Goal: Entertainment & Leisure: Consume media (video, audio)

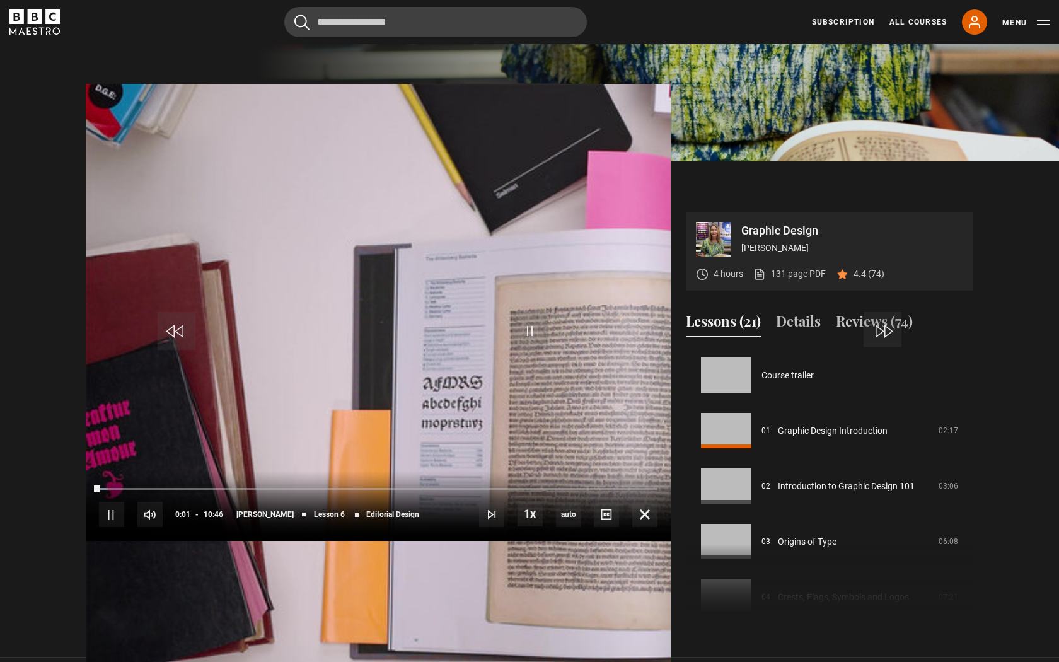
scroll to position [277, 0]
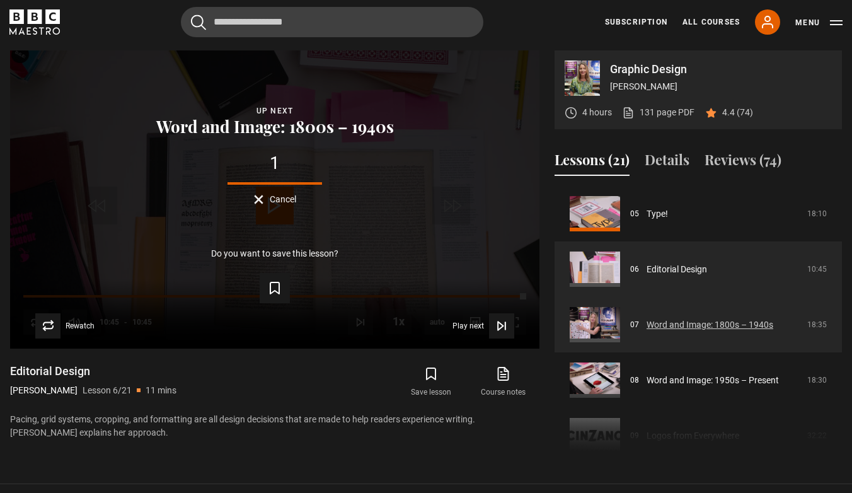
click at [659, 332] on link "Word and Image: 1800s – 1940s" at bounding box center [710, 324] width 127 height 13
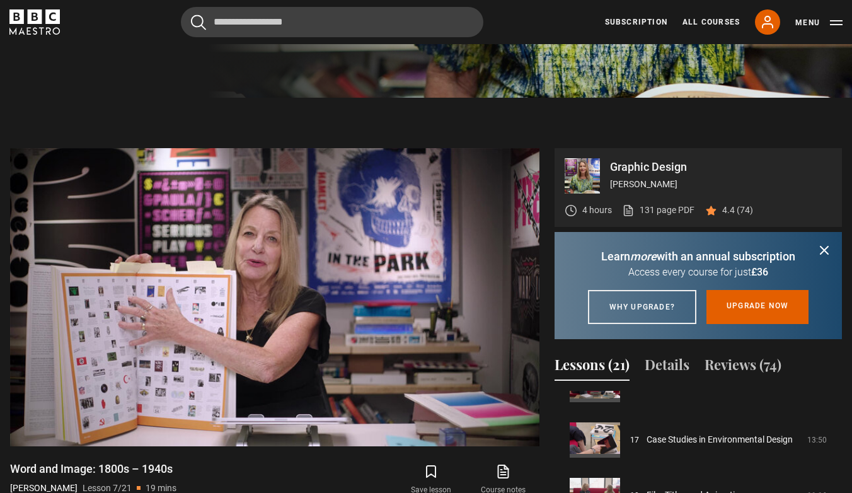
scroll to position [386, 0]
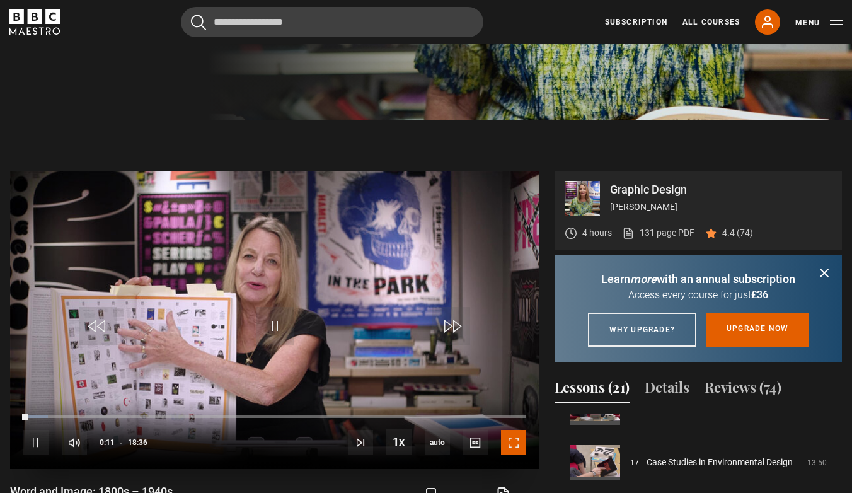
click at [513, 442] on span "Video Player" at bounding box center [513, 442] width 25 height 25
click at [517, 444] on span "Video Player" at bounding box center [513, 442] width 25 height 25
click at [282, 221] on video "Video Player" at bounding box center [275, 320] width 530 height 298
click at [516, 444] on span "Video Player" at bounding box center [513, 442] width 25 height 25
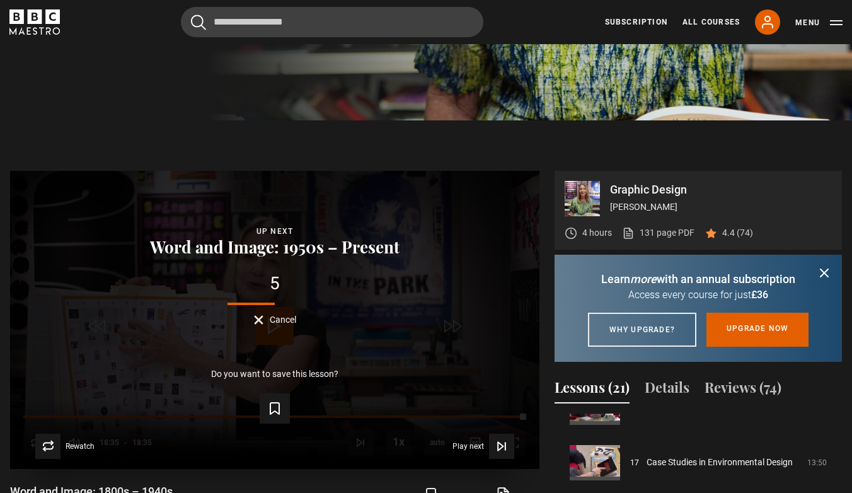
click at [284, 322] on span "Cancel" at bounding box center [283, 319] width 26 height 9
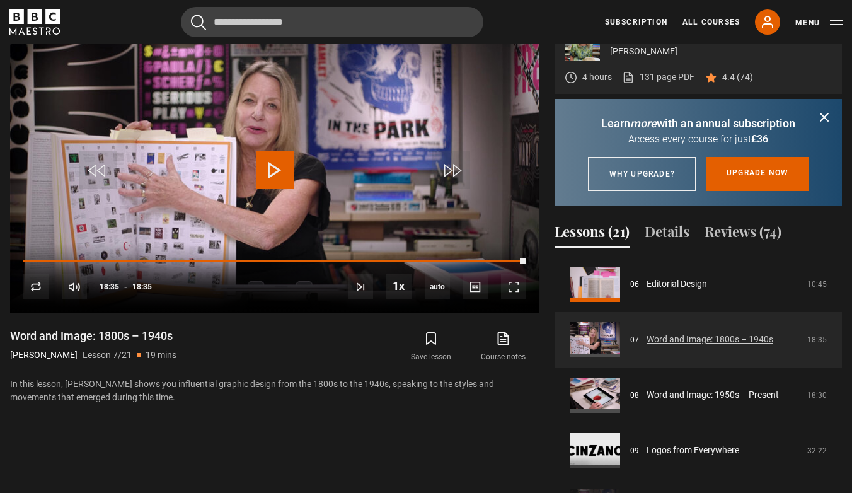
scroll to position [352, 0]
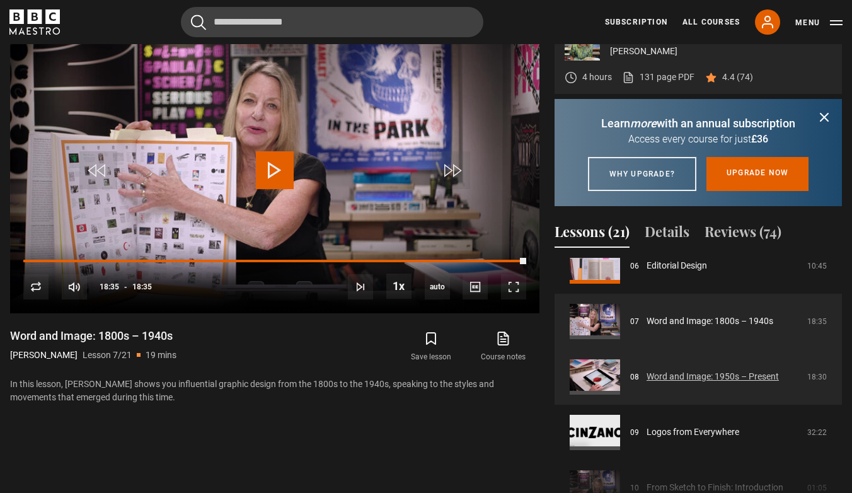
click at [647, 383] on link "Word and Image: 1950s – Present" at bounding box center [713, 376] width 132 height 13
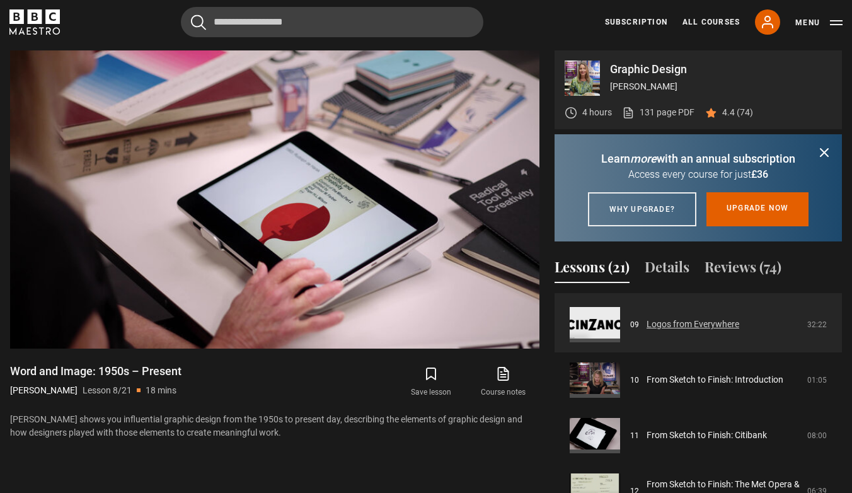
scroll to position [464, 0]
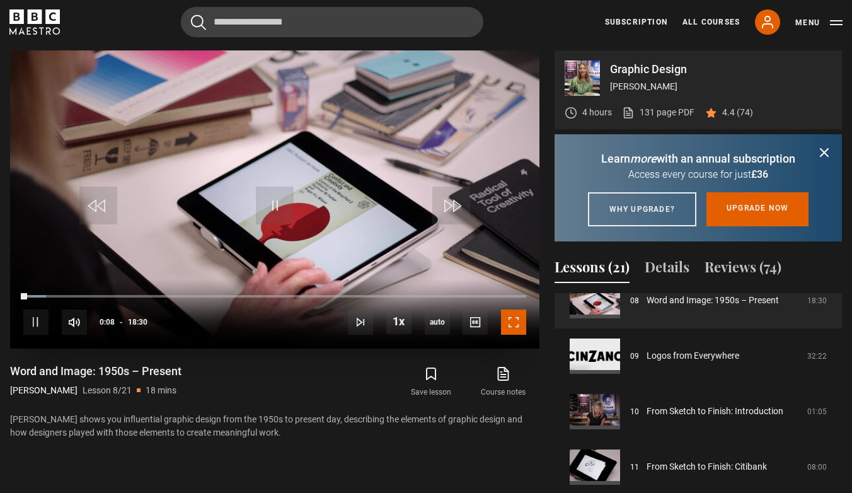
click at [519, 325] on span "Video Player" at bounding box center [513, 322] width 25 height 25
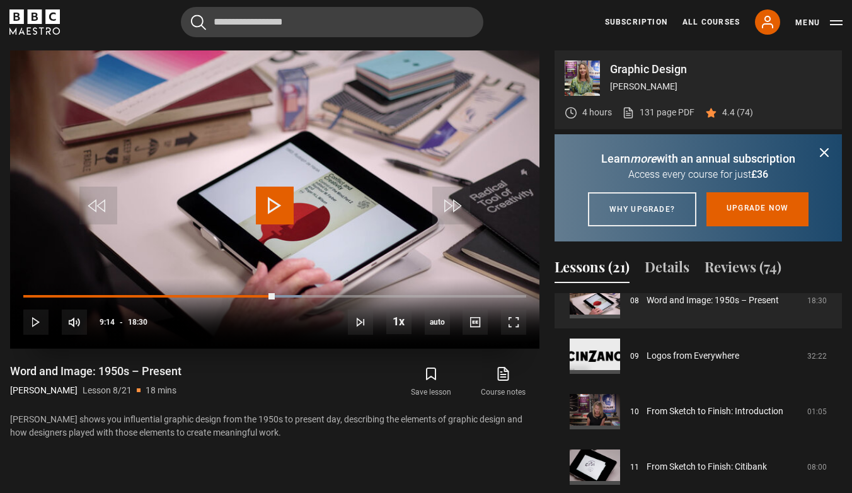
click at [277, 179] on video "Video Player" at bounding box center [275, 199] width 530 height 298
click at [507, 332] on span "Video Player" at bounding box center [513, 322] width 25 height 25
click at [269, 231] on video "Video Player" at bounding box center [275, 199] width 530 height 298
click at [511, 321] on span "Video Player" at bounding box center [513, 322] width 25 height 25
click at [236, 208] on video "Video Player" at bounding box center [275, 199] width 530 height 298
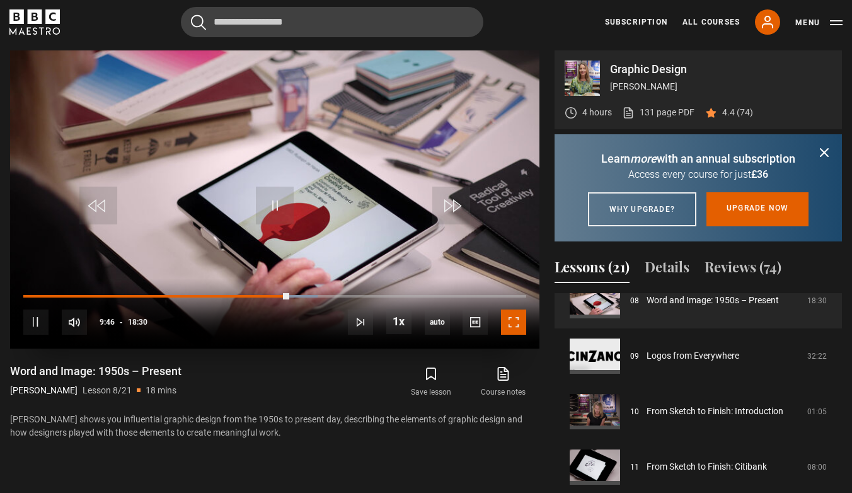
click at [523, 325] on span "Video Player" at bounding box center [513, 322] width 25 height 25
click at [286, 163] on video "Video Player" at bounding box center [275, 199] width 530 height 298
click at [517, 315] on span "Video Player" at bounding box center [513, 322] width 25 height 25
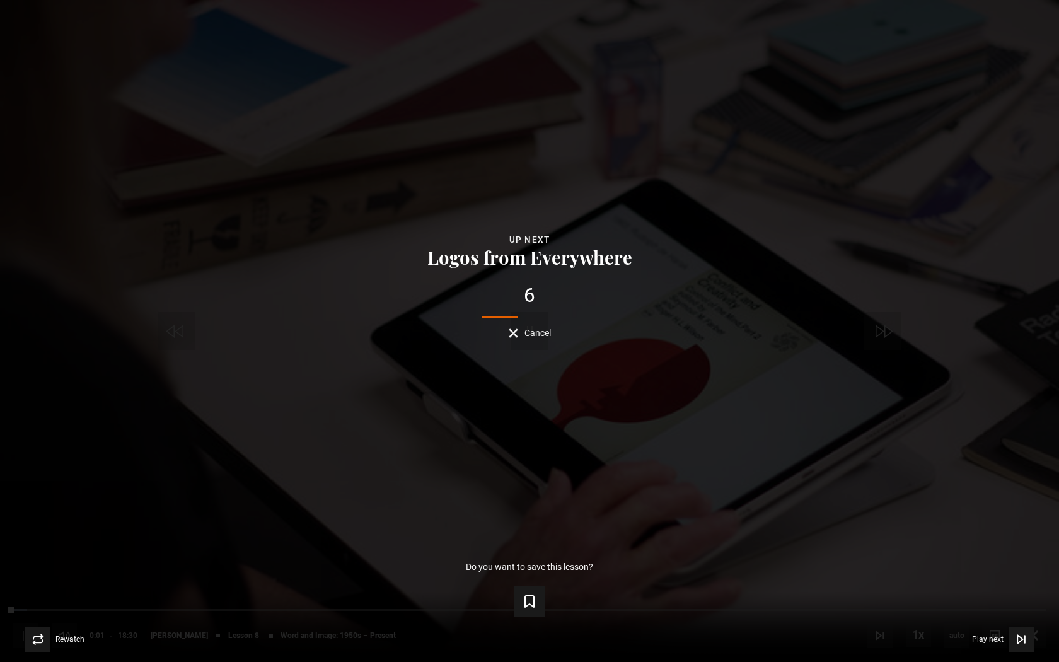
click at [534, 338] on div "Lesson Completed Up next Logos from Everywhere 6 Cancel Do you want to save thi…" at bounding box center [529, 331] width 1059 height 662
click at [509, 329] on button "Cancel" at bounding box center [530, 332] width 42 height 9
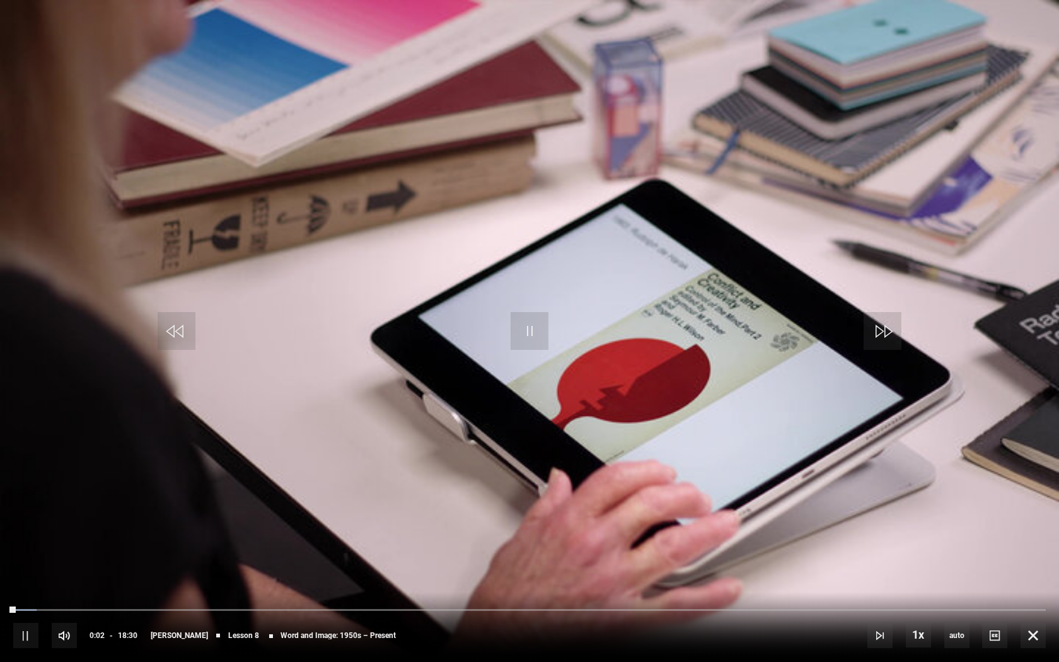
click at [555, 356] on video "Video Player" at bounding box center [529, 331] width 1059 height 662
